Goal: Book appointment/travel/reservation

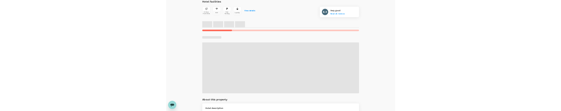
scroll to position [231, 0]
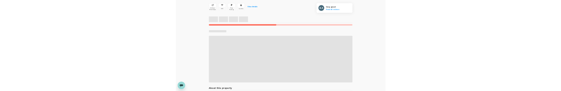
scroll to position [232, 0]
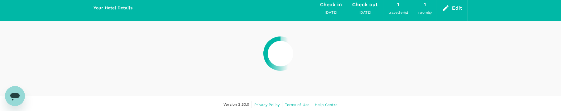
scroll to position [27, 0]
